Goal: Find specific page/section: Find specific page/section

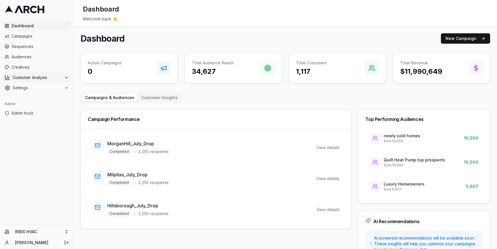
click at [62, 77] on div "Customer Analysis" at bounding box center [37, 78] width 64 height 6
click at [49, 88] on link "Overview" at bounding box center [36, 87] width 55 height 8
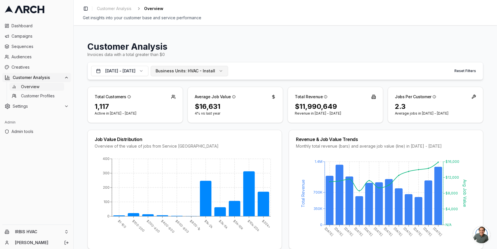
click at [228, 68] on button "Business Units: HVAC - Install" at bounding box center [189, 71] width 77 height 10
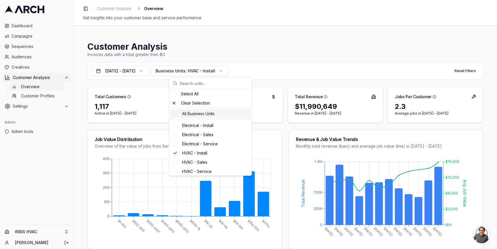
click at [191, 111] on div "All Business Units" at bounding box center [211, 113] width 80 height 9
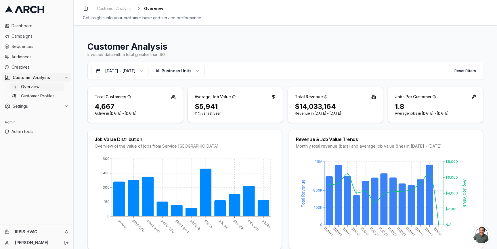
click at [186, 104] on div "Total Customers 4,667 Active in Jun 1, 2024 - Jun 1, 2025 Average Job Value $5,…" at bounding box center [285, 105] width 396 height 36
click at [148, 70] on button "Jun 1, 2024 - Jun 1, 2025" at bounding box center [119, 71] width 57 height 10
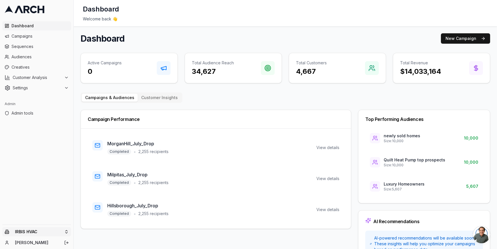
click at [66, 233] on html "Dashboard Campaigns Sequences Audiences Creatives Customer Analysis Settings Ad…" at bounding box center [248, 124] width 497 height 249
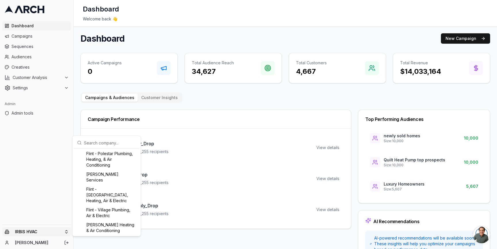
scroll to position [288, 0]
click at [102, 141] on input "text" at bounding box center [110, 143] width 52 height 12
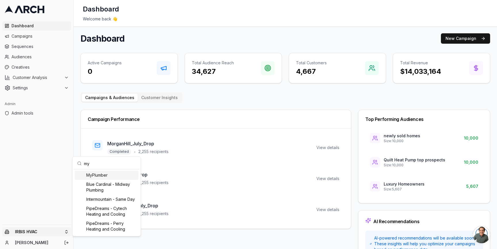
scroll to position [0, 0]
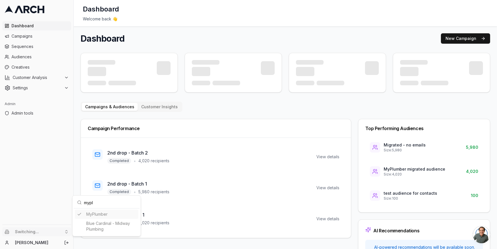
type input "mypl"
click at [77, 173] on html "Dashboard Campaigns Sequences Audiences Creatives Customer Analysis Settings Ad…" at bounding box center [248, 124] width 497 height 249
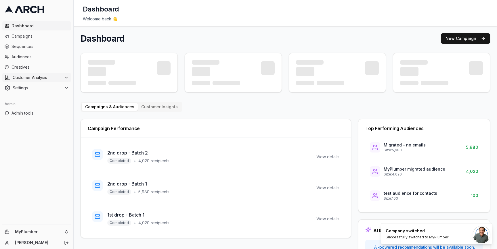
click at [67, 75] on icon at bounding box center [66, 77] width 5 height 5
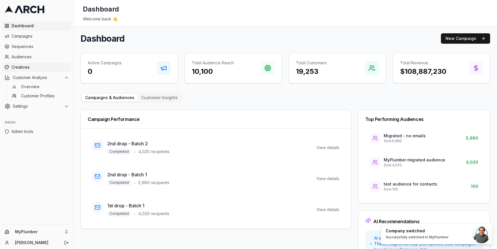
click at [50, 67] on span "Creatives" at bounding box center [40, 67] width 57 height 6
